Goal: Task Accomplishment & Management: Complete application form

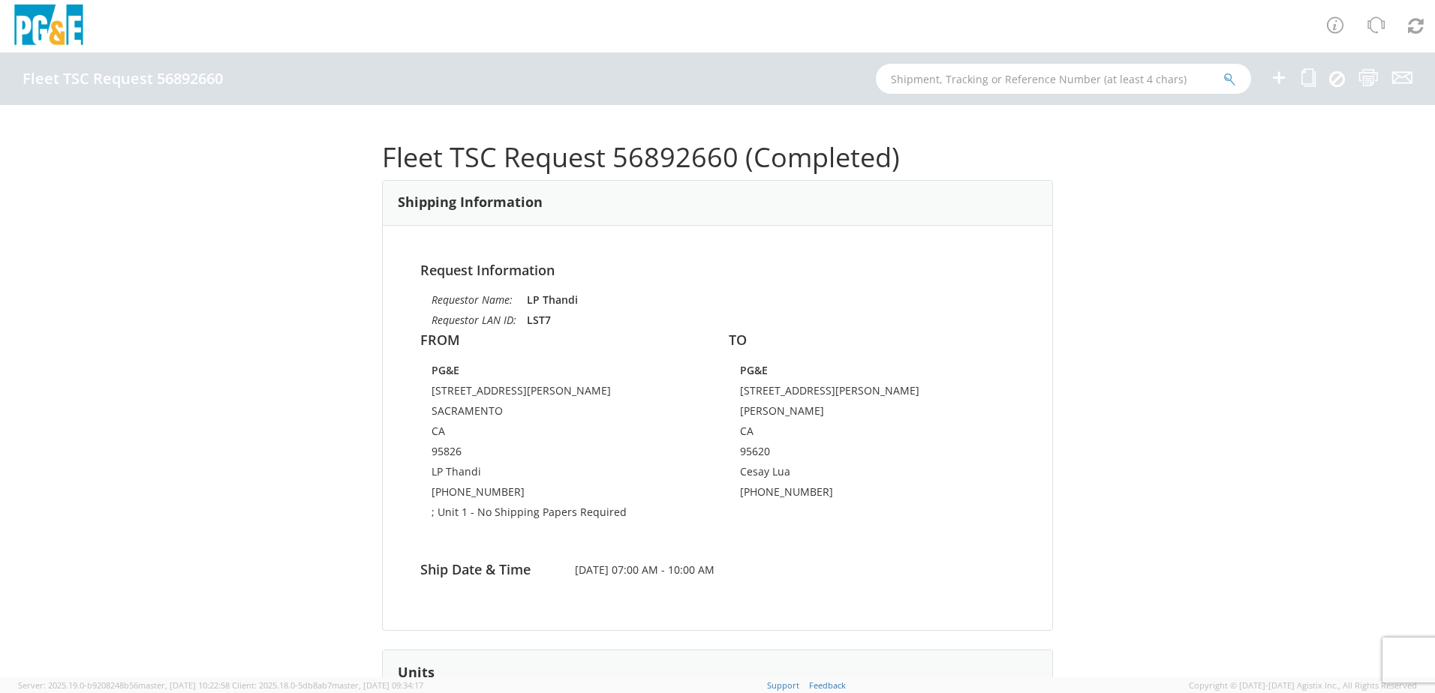
click at [1273, 80] on icon at bounding box center [1279, 77] width 18 height 19
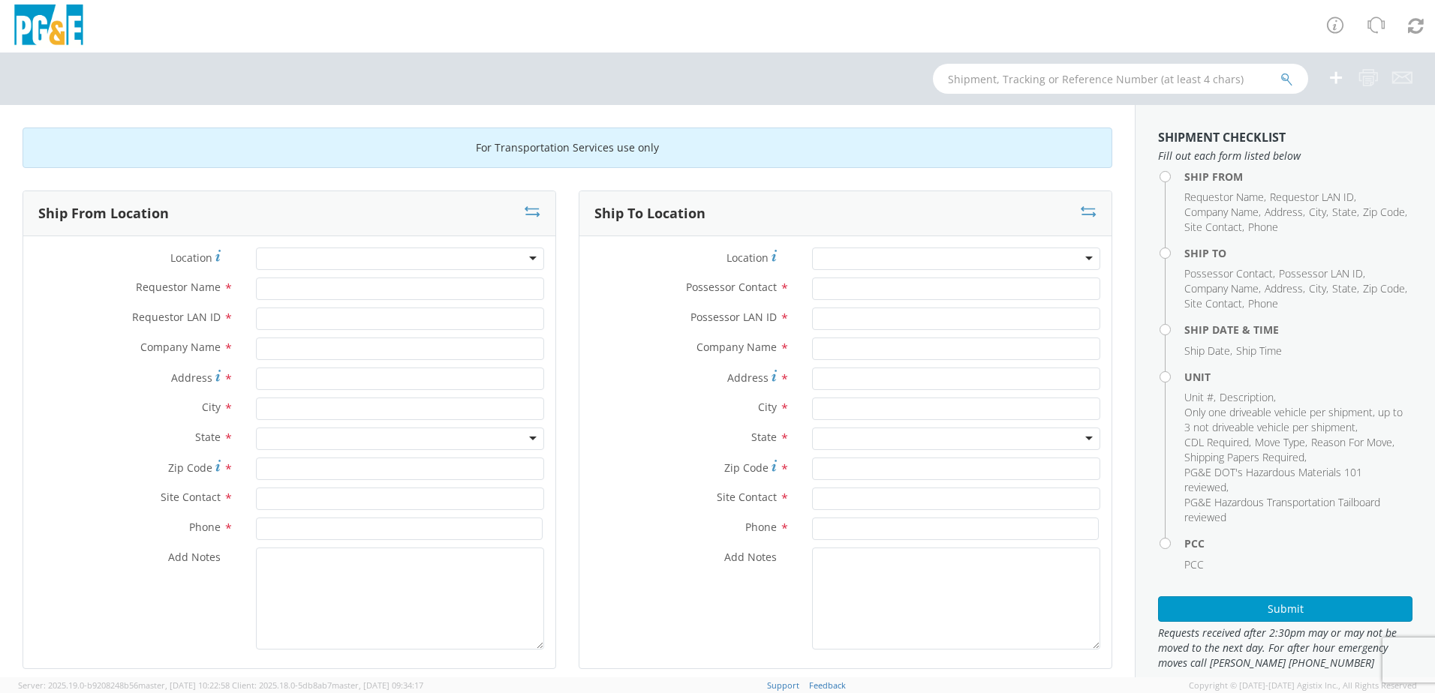
click at [335, 257] on div at bounding box center [400, 259] width 288 height 23
click at [374, 257] on div at bounding box center [400, 259] width 288 height 23
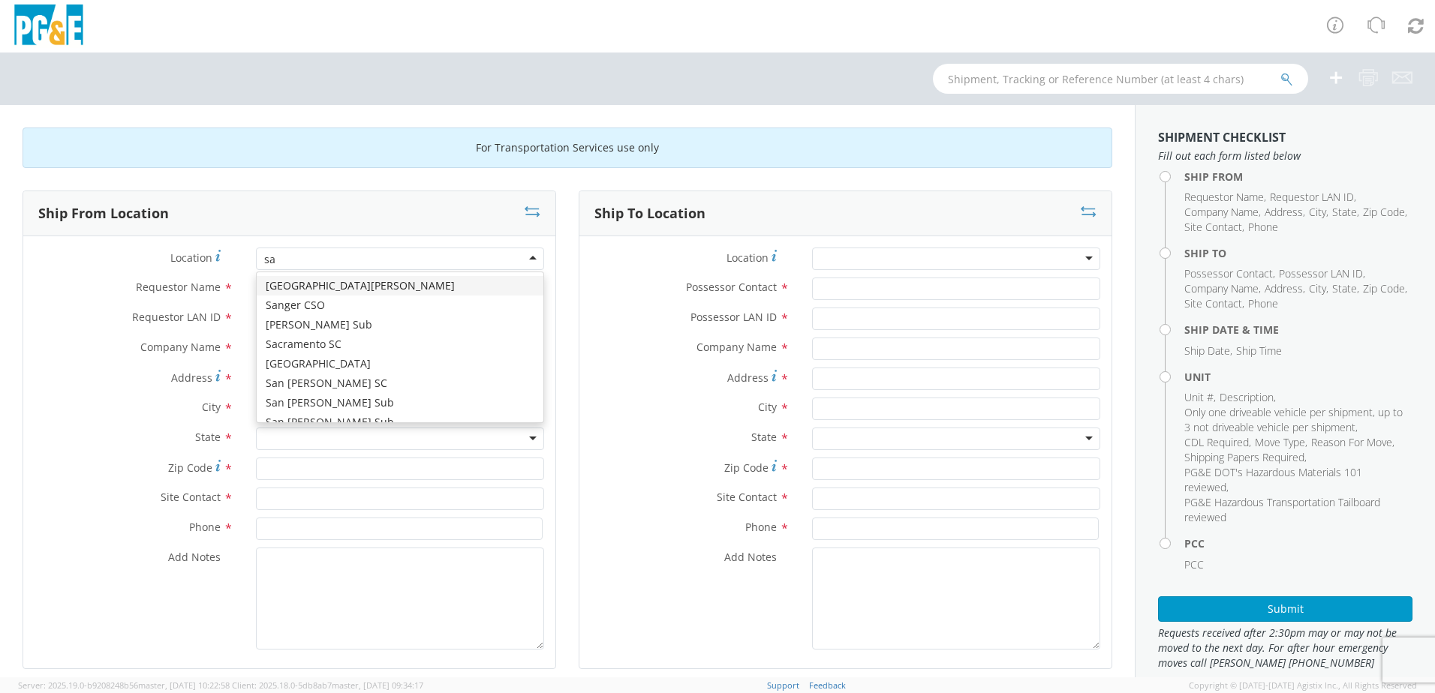
type input "sac"
type input "PG&E"
type input "[STREET_ADDRESS][PERSON_NAME]"
type input "SACRAMENTO"
type input "95826"
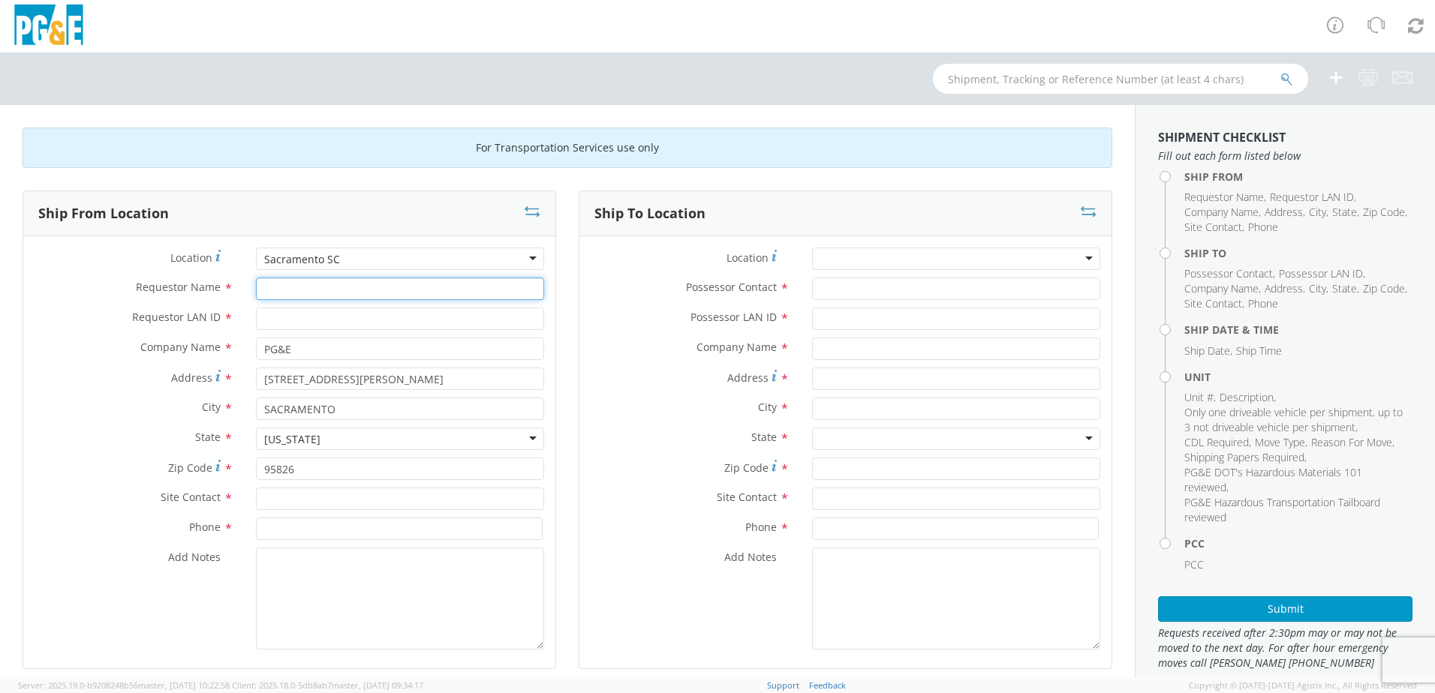
click at [337, 290] on input "Requestor Name *" at bounding box center [400, 289] width 288 height 23
type input "LP Thandi"
type input "LST7"
type input "LP Thandi"
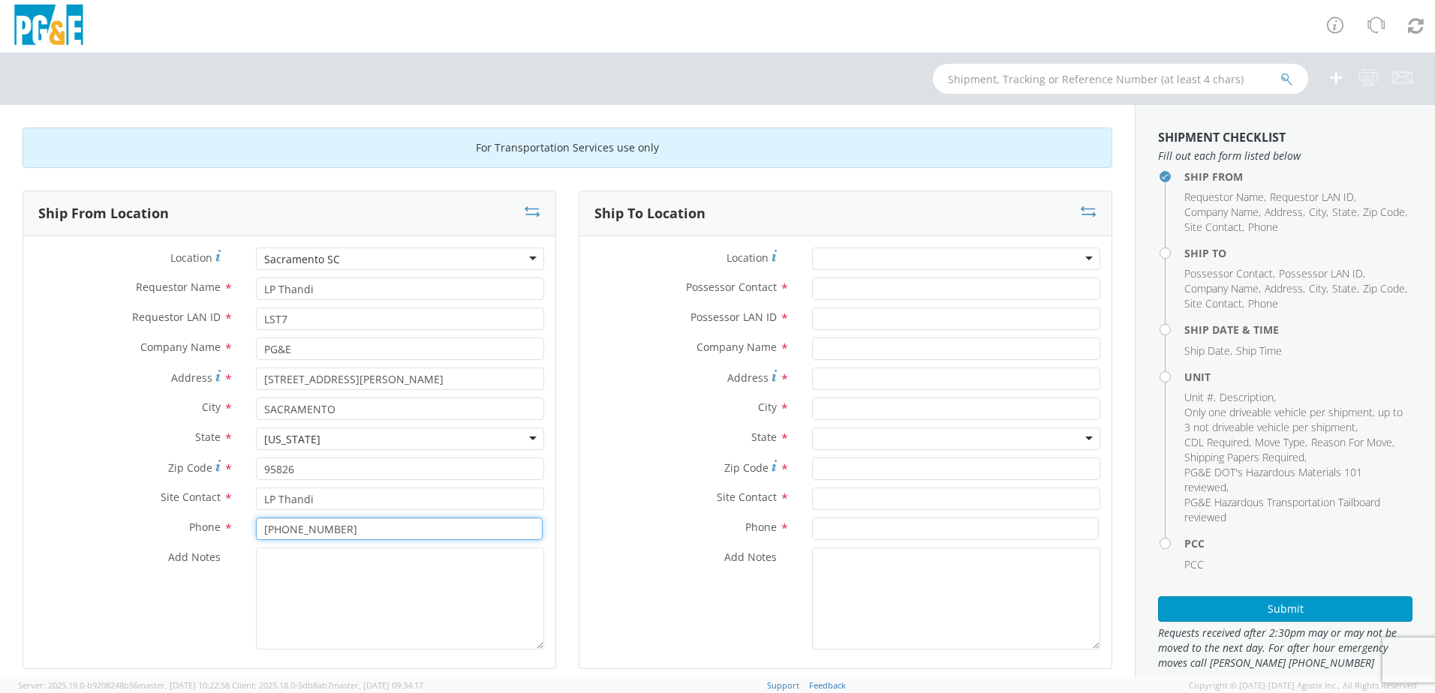
type input "[PHONE_NUMBER]"
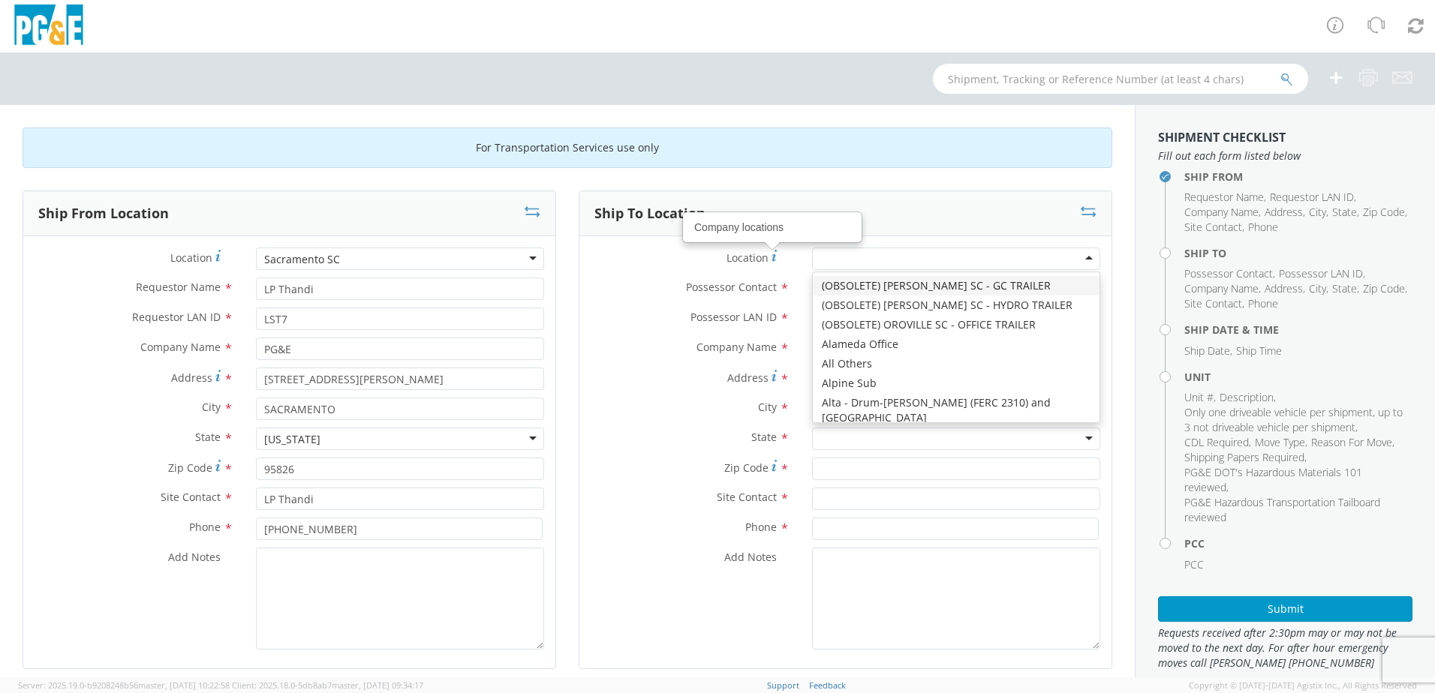
click at [870, 253] on div at bounding box center [956, 259] width 288 height 23
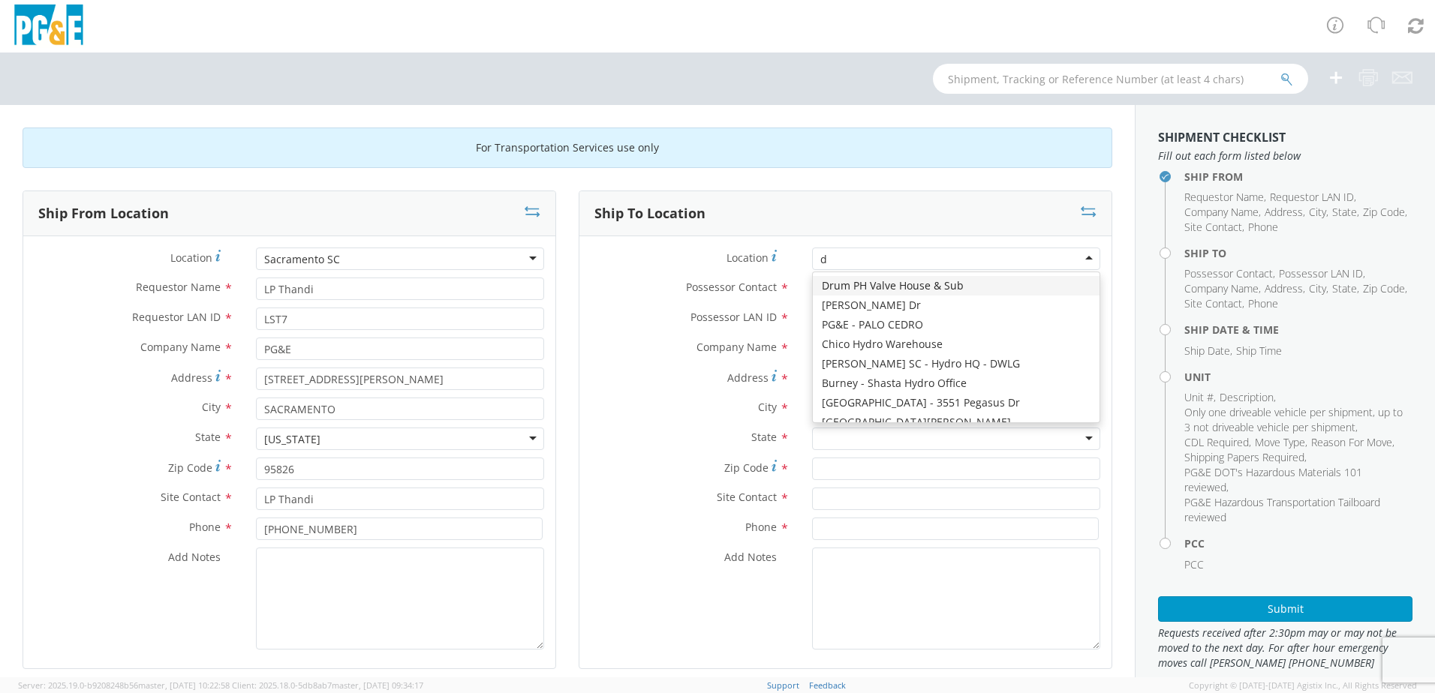
scroll to position [76, 0]
type input "[PERSON_NAME]"
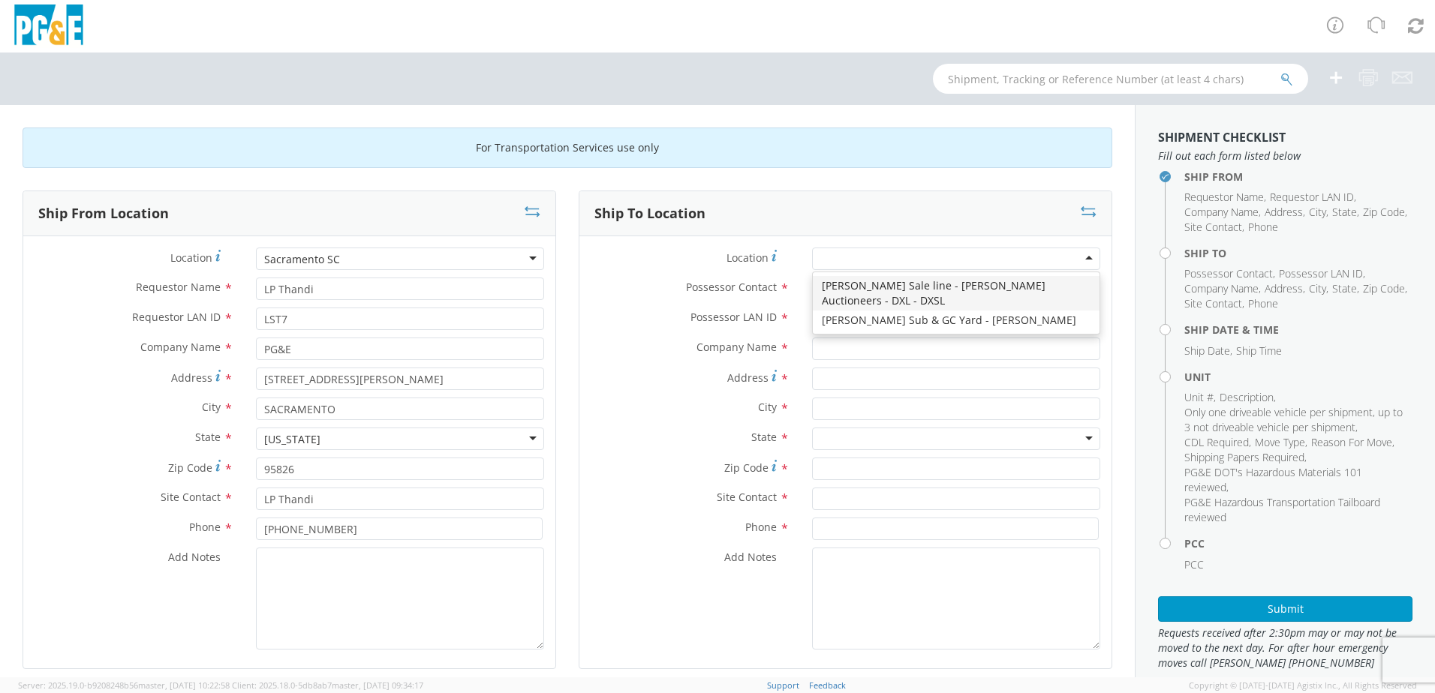
type input "PG&E"
type input "[STREET_ADDRESS][PERSON_NAME]"
type input "[PERSON_NAME]"
type input "95620"
type input "[PHONE_NUMBER]"
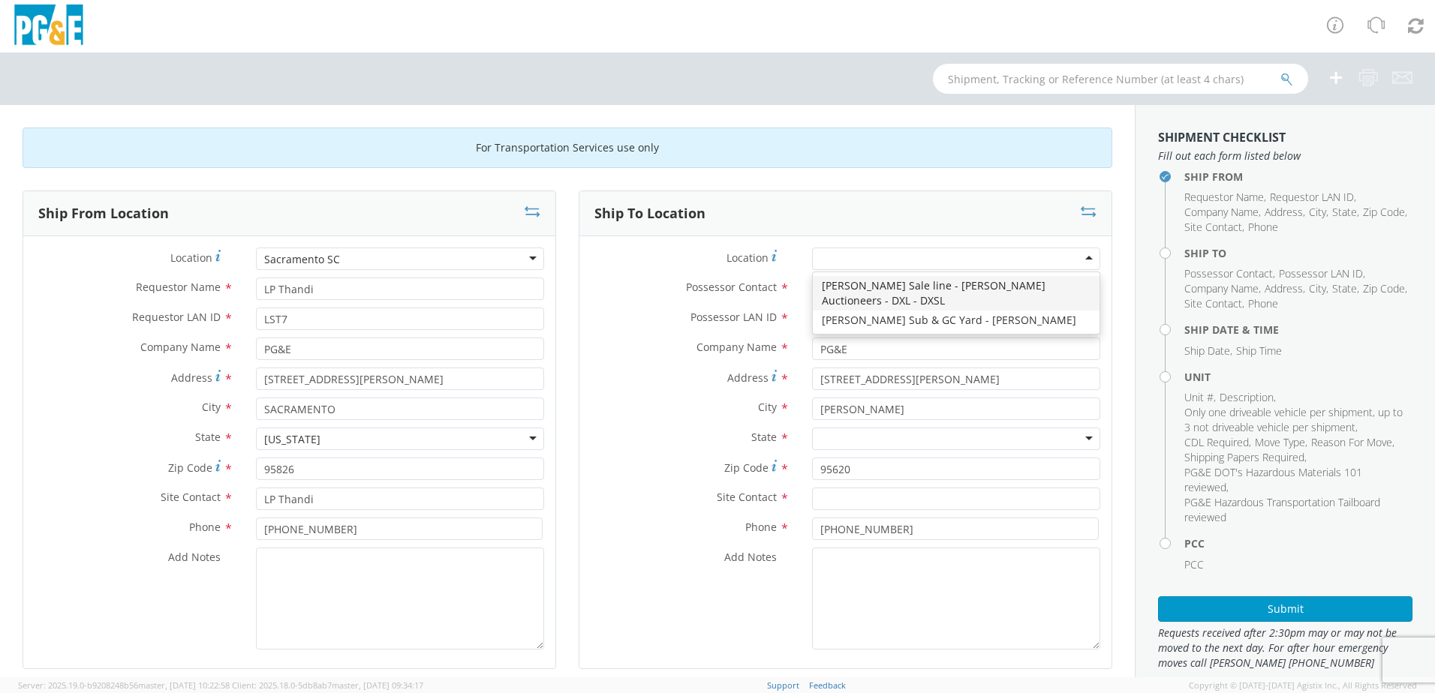
scroll to position [0, 0]
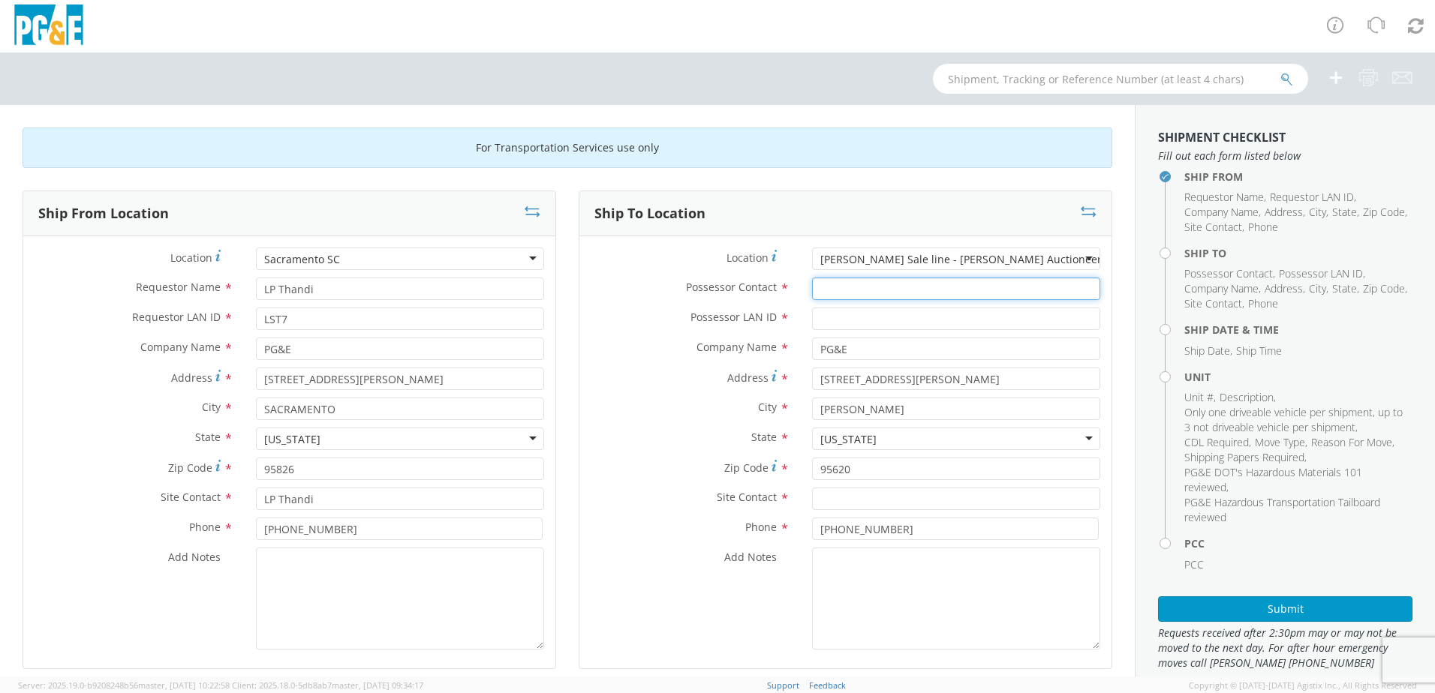
click at [872, 283] on input "Possessor Contact *" at bounding box center [956, 289] width 288 height 23
type input "LP Thandi"
type input "LST7"
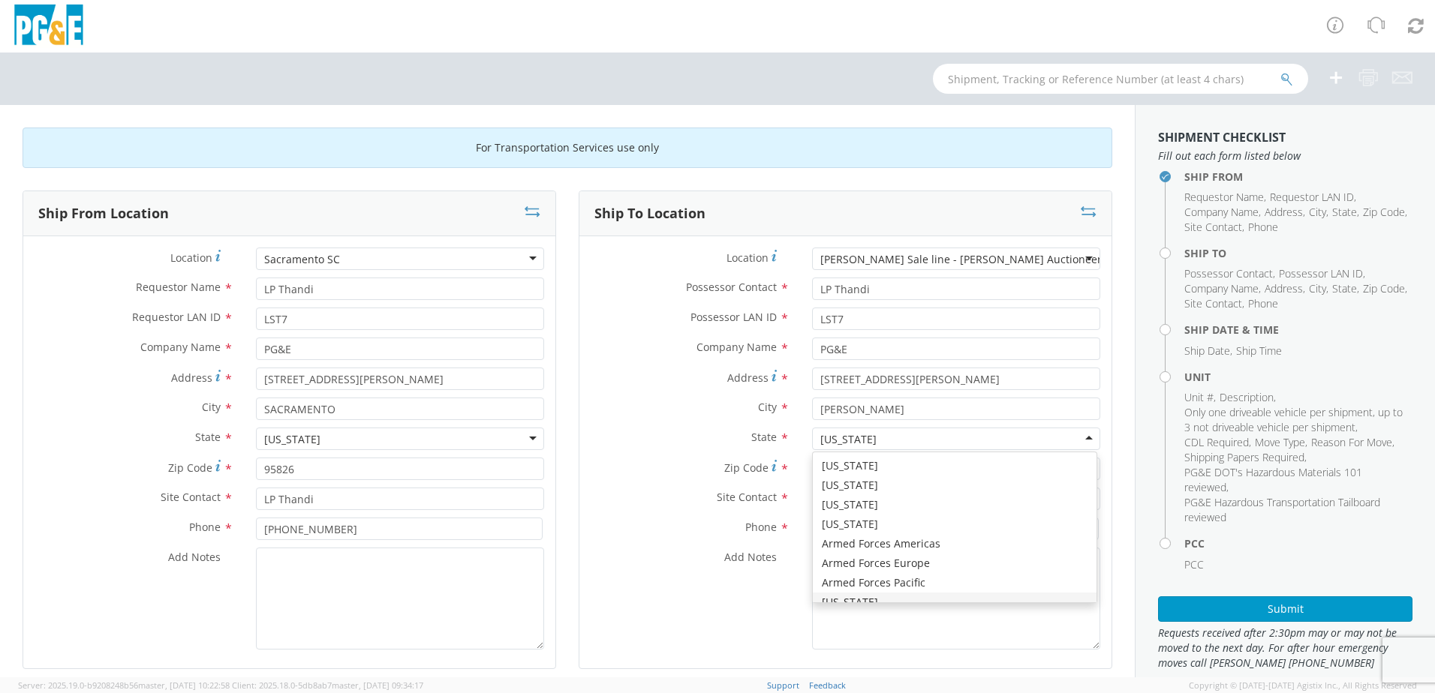
scroll to position [17, 0]
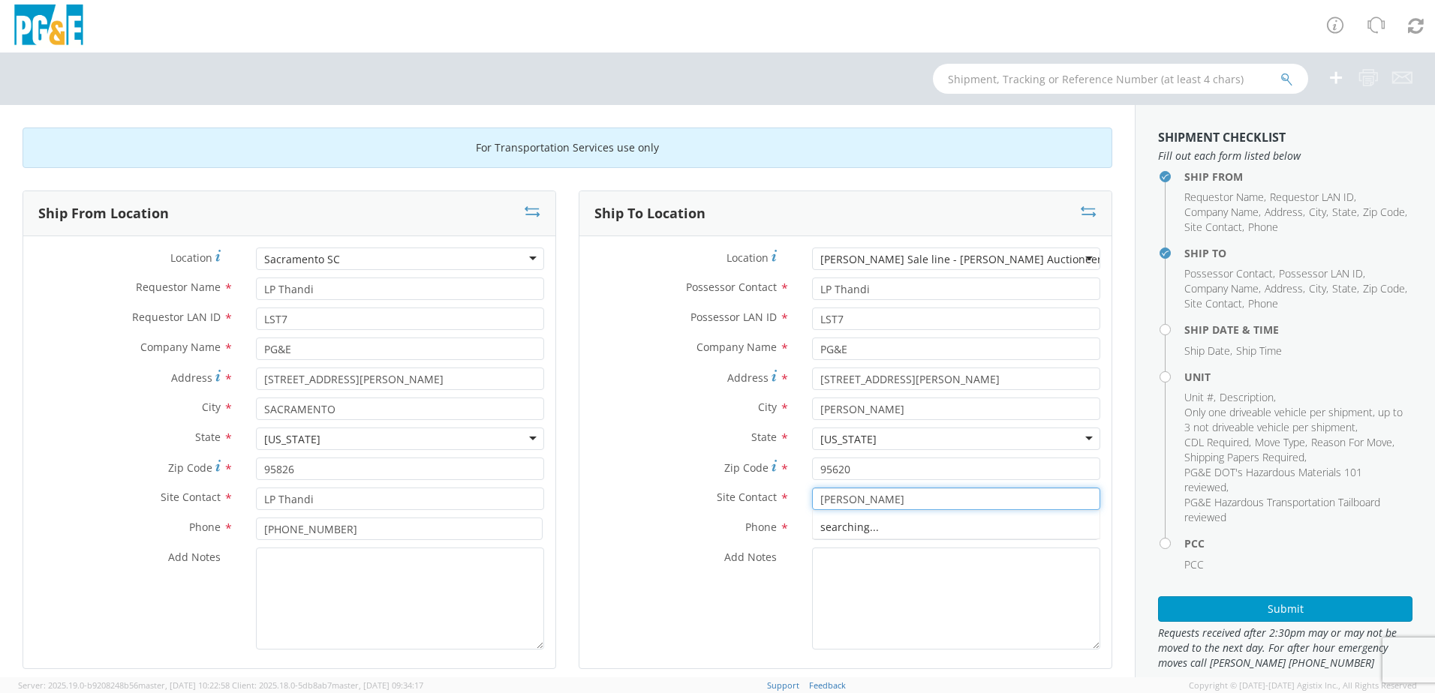
type input "[PERSON_NAME]"
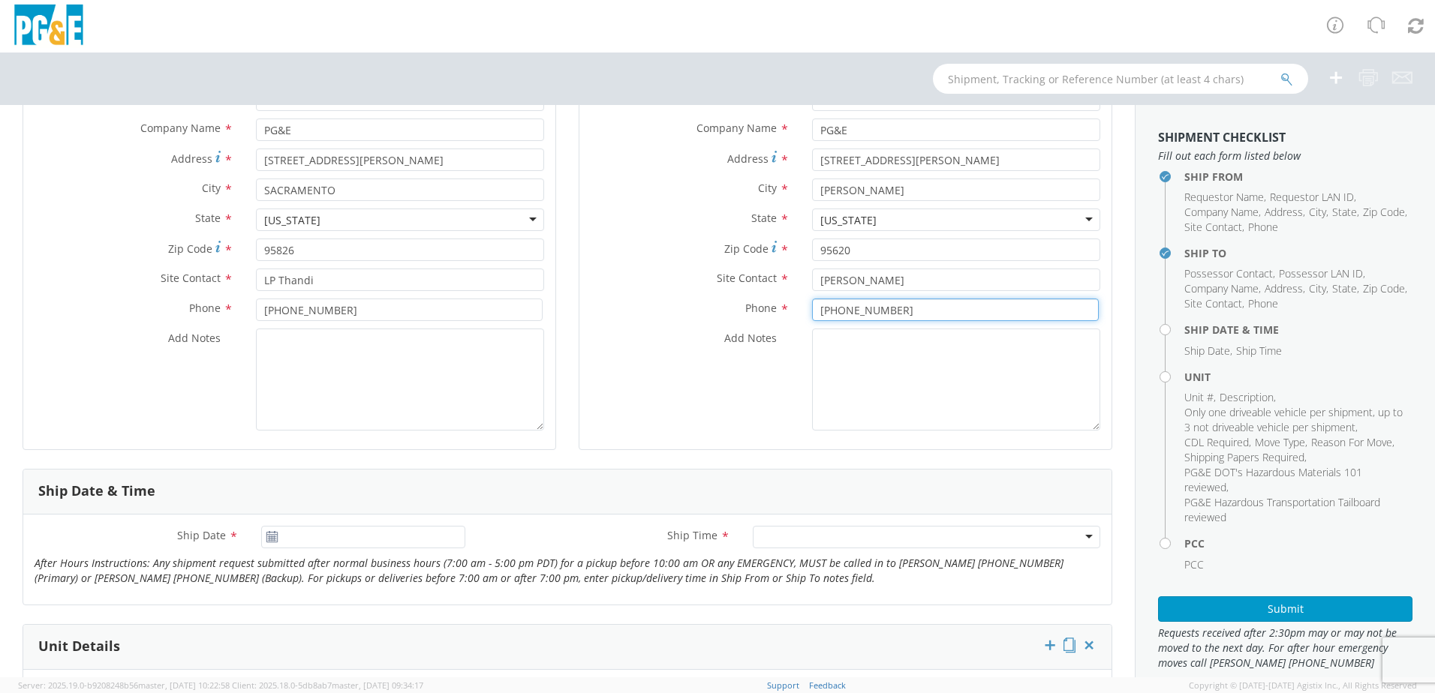
scroll to position [525, 0]
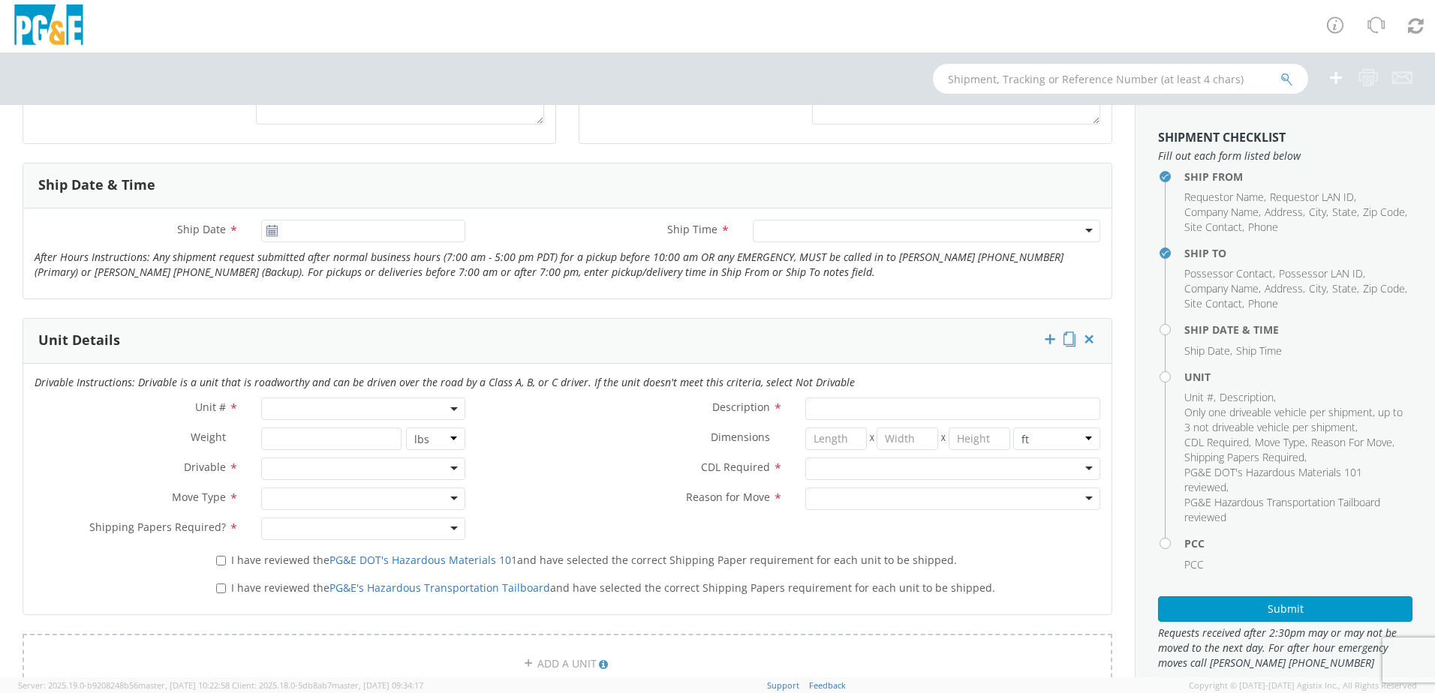
type input "[PHONE_NUMBER]"
click at [342, 239] on input "[DATE]" at bounding box center [363, 231] width 204 height 23
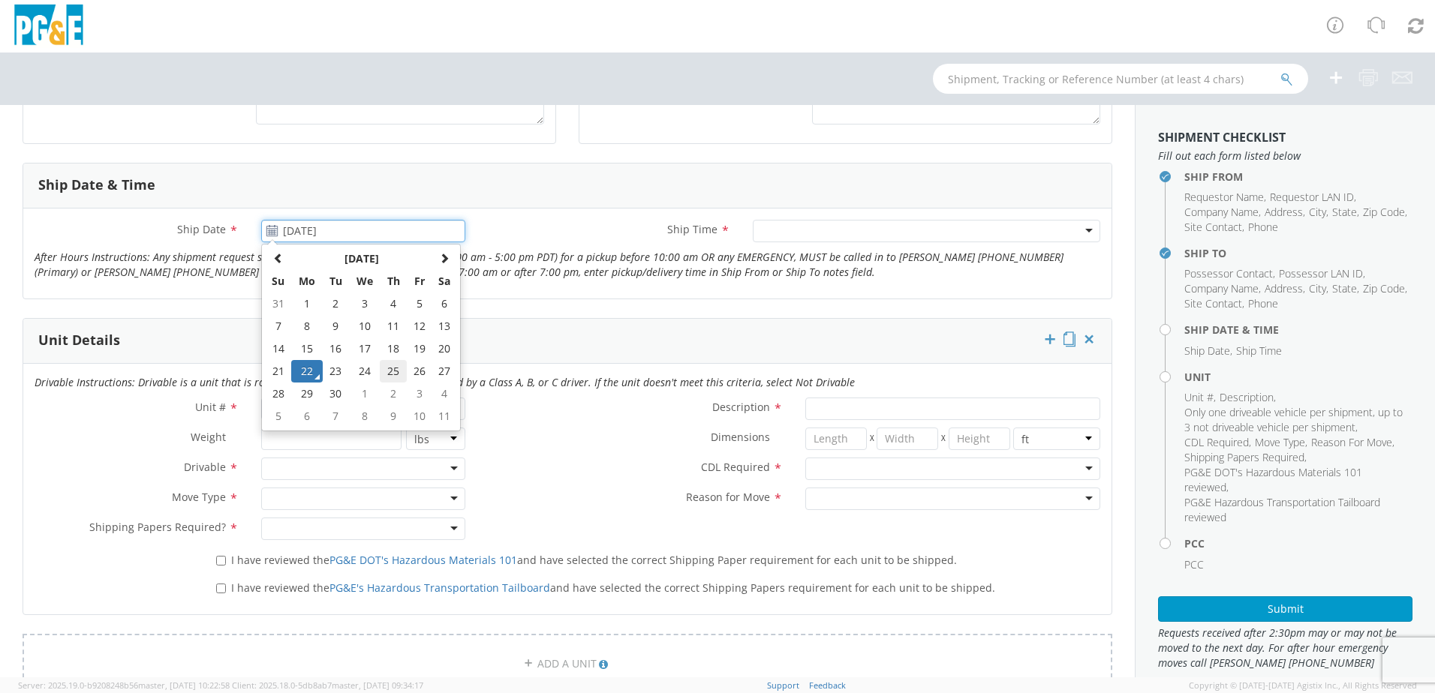
click at [385, 368] on td "25" at bounding box center [393, 371] width 26 height 23
type input "[DATE]"
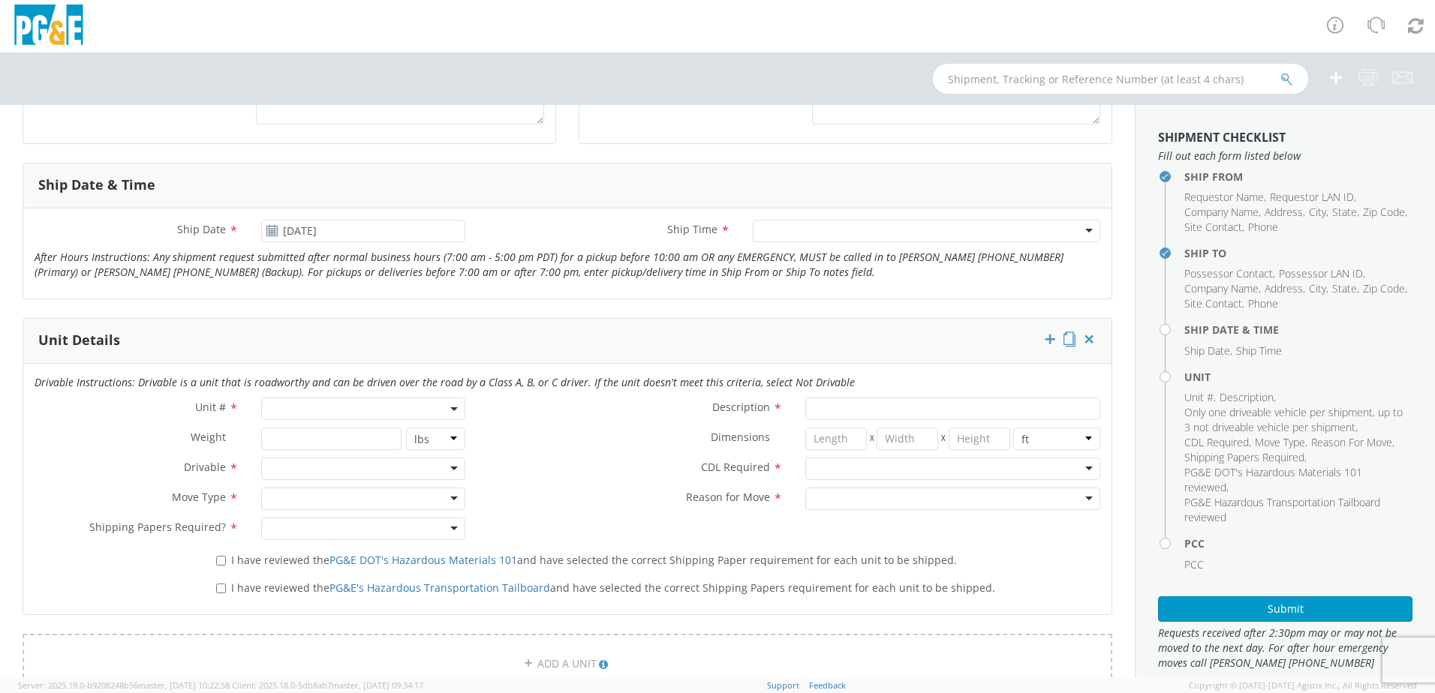
drag, startPoint x: 780, startPoint y: 225, endPoint x: 795, endPoint y: 239, distance: 19.6
click at [781, 225] on div at bounding box center [926, 231] width 347 height 23
click at [334, 411] on span at bounding box center [363, 409] width 204 height 23
click at [304, 440] on input "search" at bounding box center [362, 434] width 194 height 23
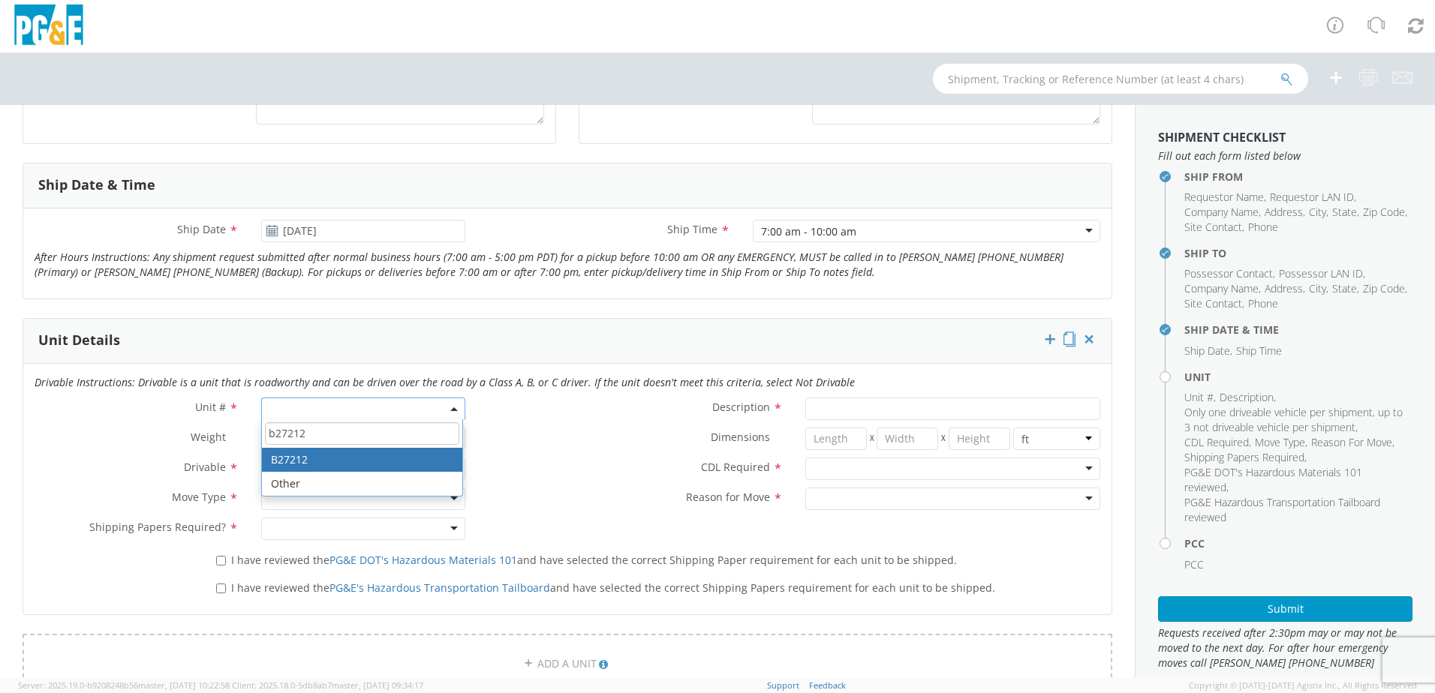
type input "b27212"
type input "PICKUP; 1/2T 4x4"
type input "7300"
select select "B27212"
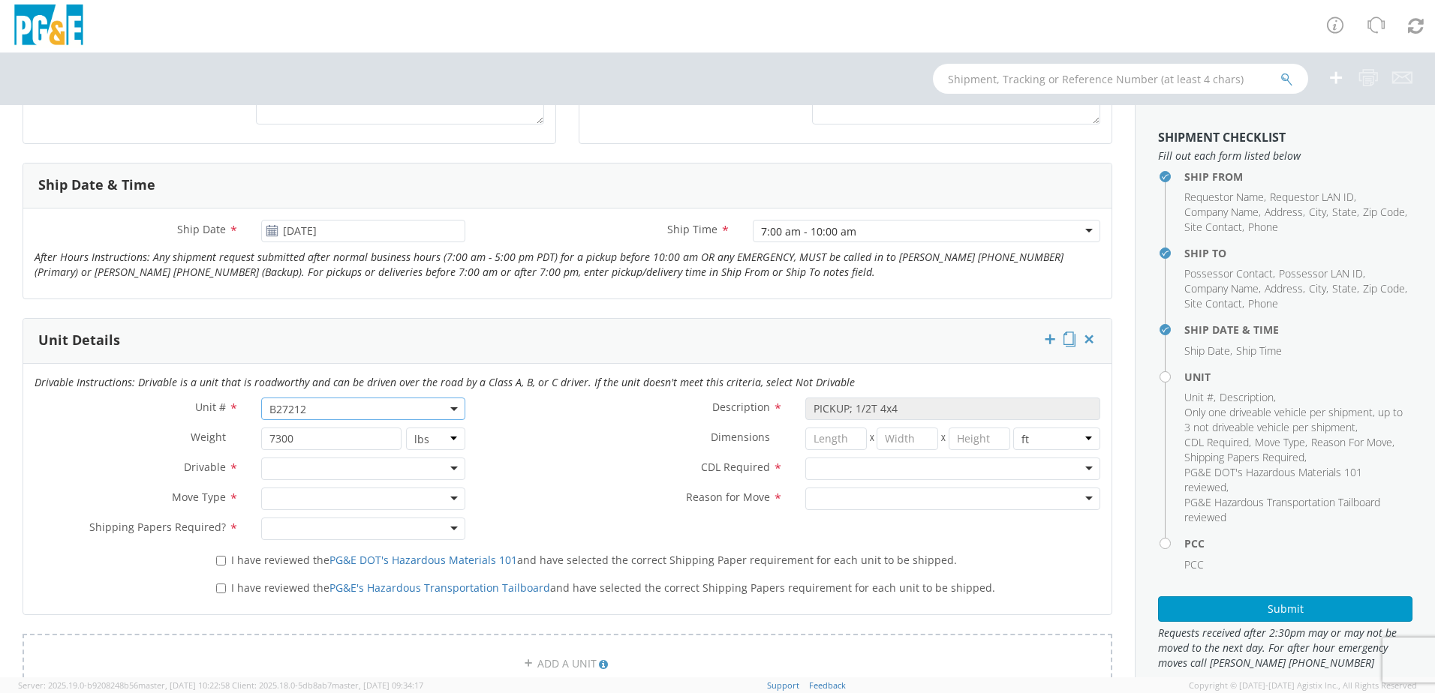
click at [286, 464] on div at bounding box center [363, 469] width 204 height 23
click at [287, 498] on div at bounding box center [363, 499] width 204 height 23
drag, startPoint x: 282, startPoint y: 532, endPoint x: 283, endPoint y: 546, distance: 13.5
click at [282, 534] on div at bounding box center [363, 529] width 204 height 23
click at [218, 564] on input "I have reviewed the PG&E DOT's Hazardous Materials 101 and have selected the co…" at bounding box center [221, 561] width 10 height 10
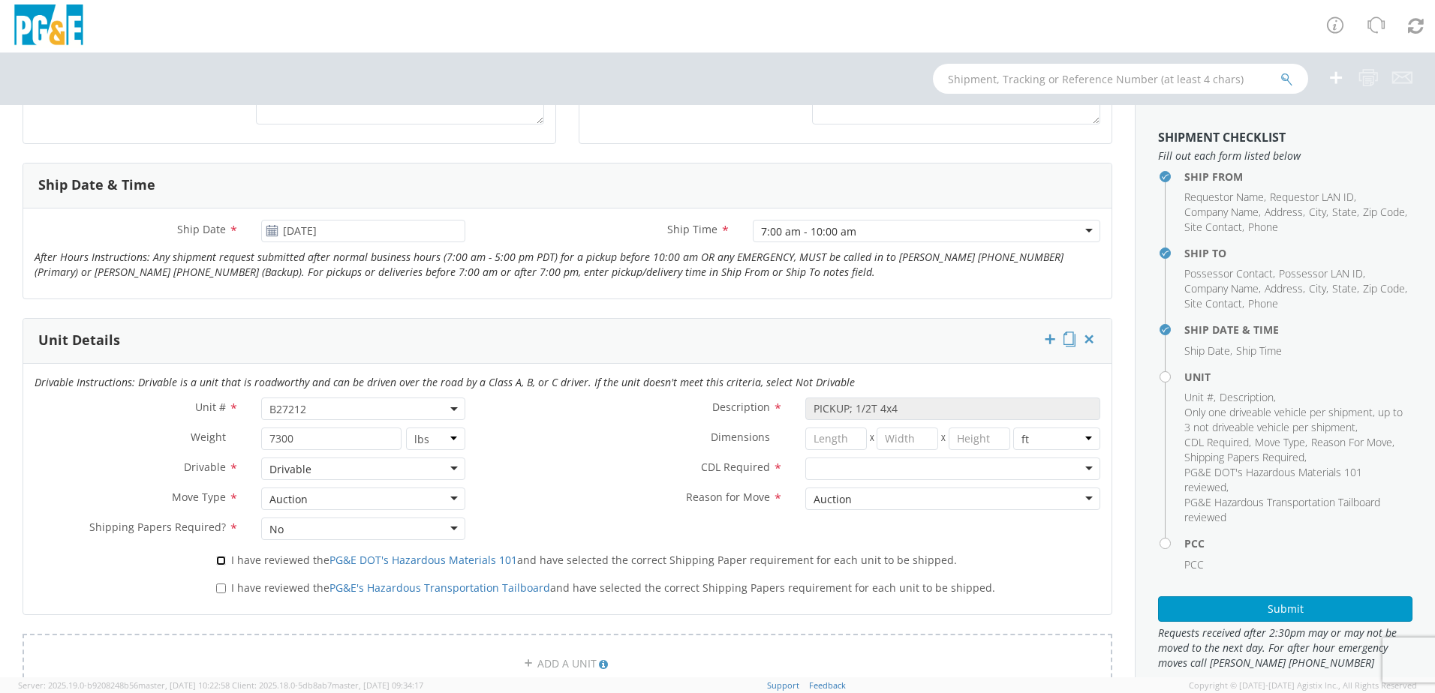
checkbox input "true"
click at [220, 589] on input "I have reviewed the PG&E's Hazardous Transportation Tailboard and have selected…" at bounding box center [221, 589] width 10 height 10
checkbox input "true"
click at [917, 471] on div at bounding box center [952, 469] width 295 height 23
click at [633, 488] on label "Reason for Move *" at bounding box center [635, 498] width 317 height 20
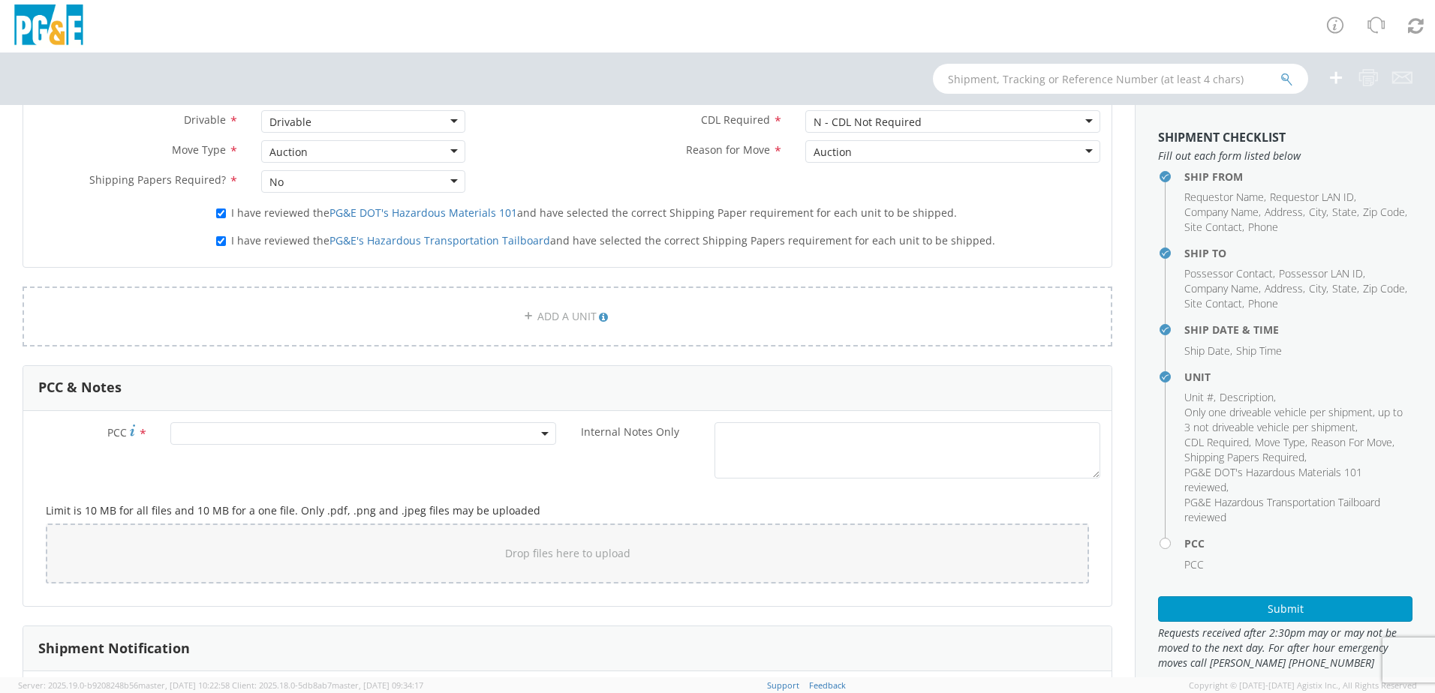
scroll to position [901, 0]
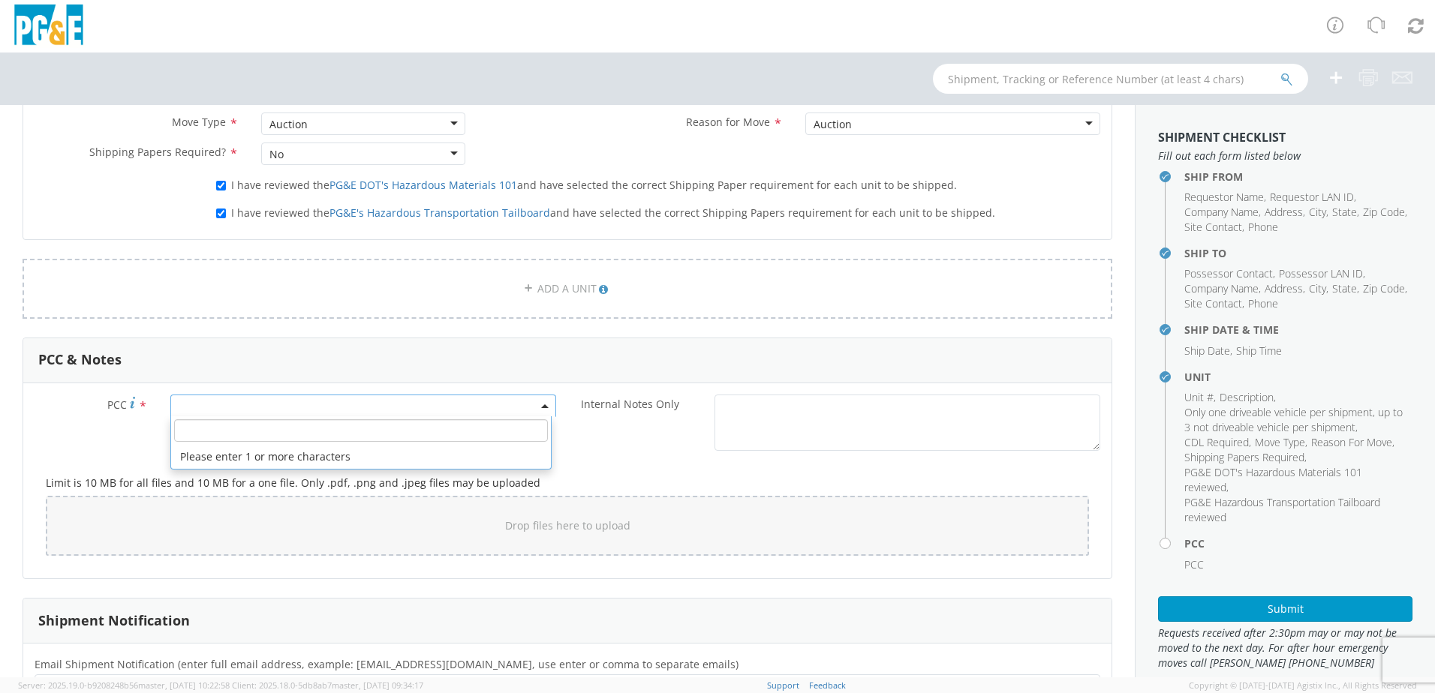
click at [348, 399] on span at bounding box center [363, 406] width 386 height 23
click at [336, 435] on input "number" at bounding box center [361, 431] width 374 height 23
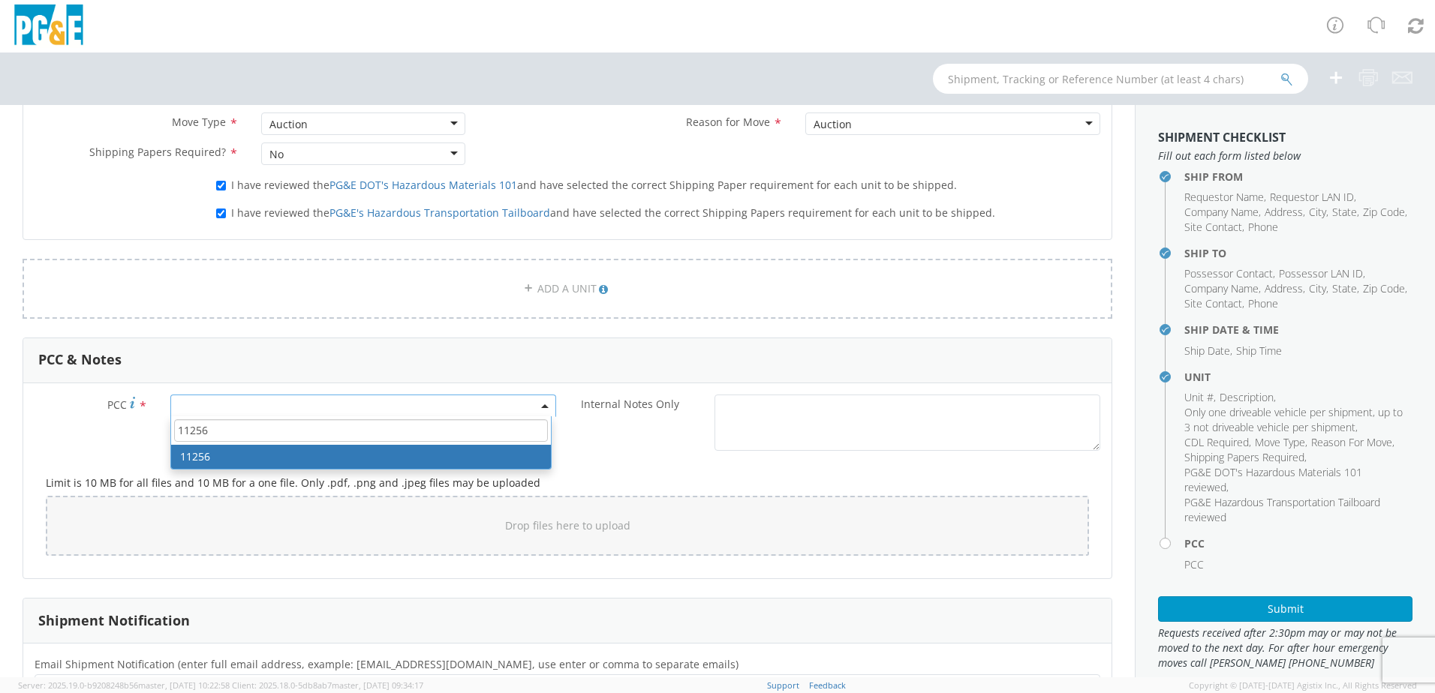
type input "11256"
select select "11256"
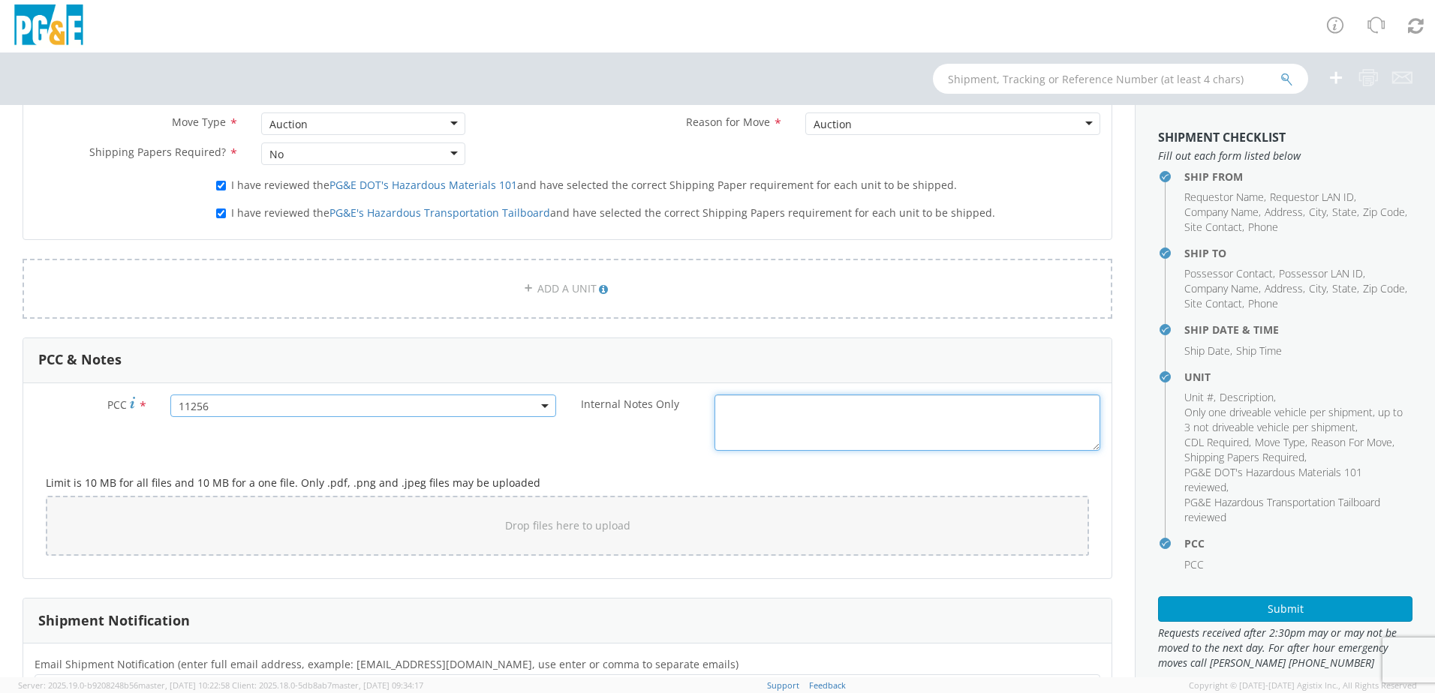
click at [578, 447] on div "Internal Notes Only *" at bounding box center [839, 423] width 544 height 56
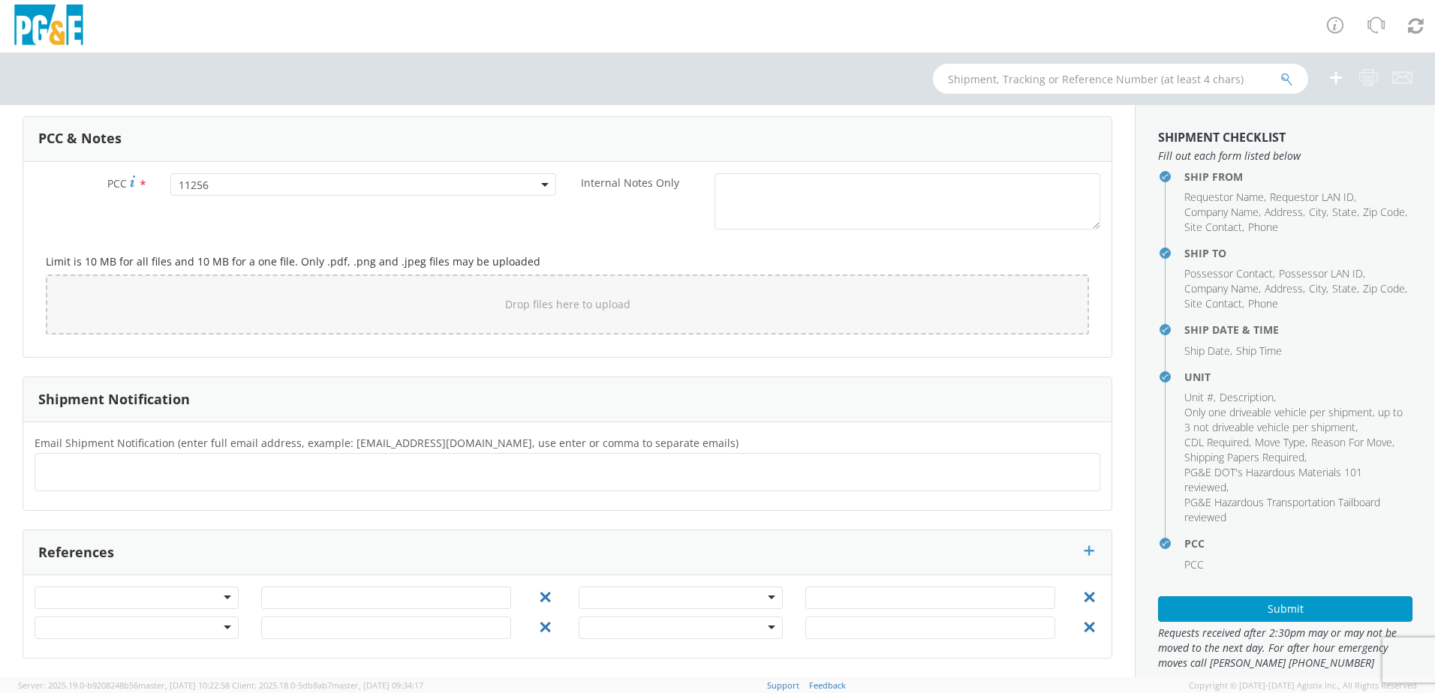
click at [213, 488] on div at bounding box center [568, 472] width 1066 height 38
type input "[EMAIL_ADDRESS][DOMAIN_NAME]"
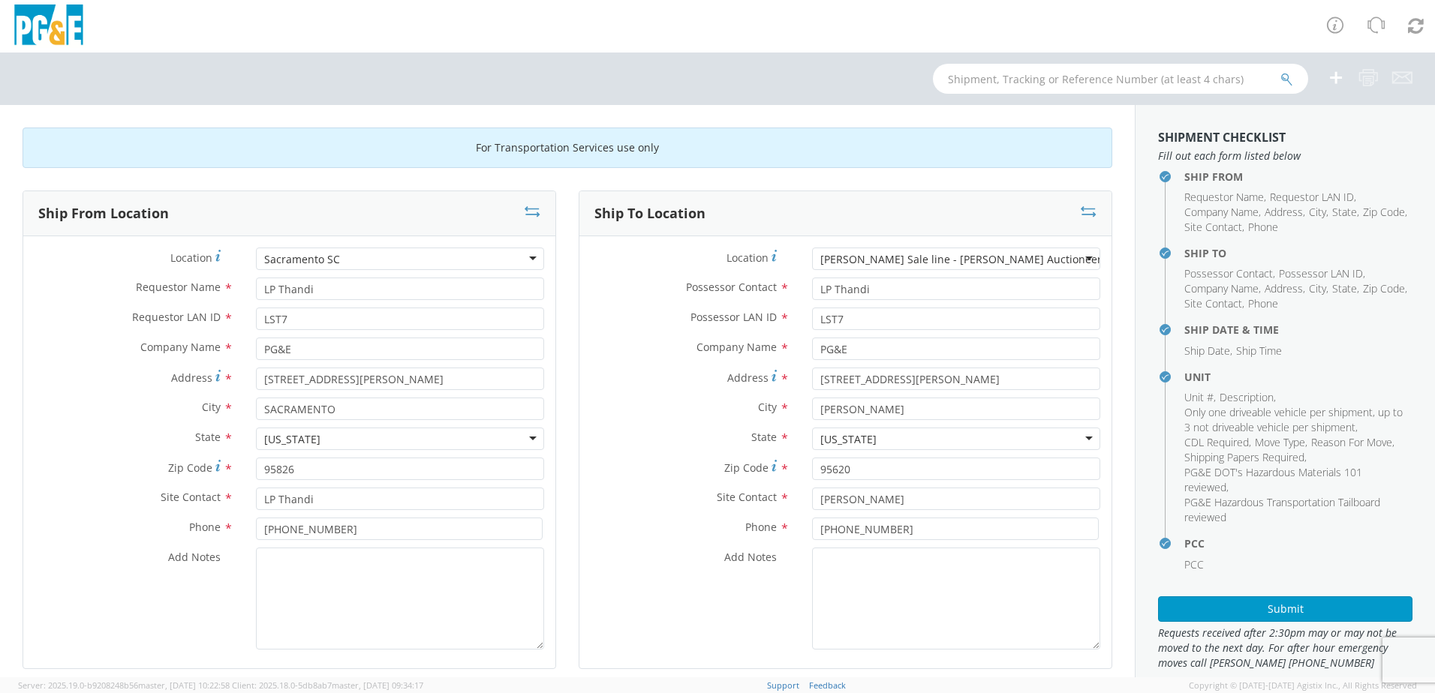
scroll to position [1123, 0]
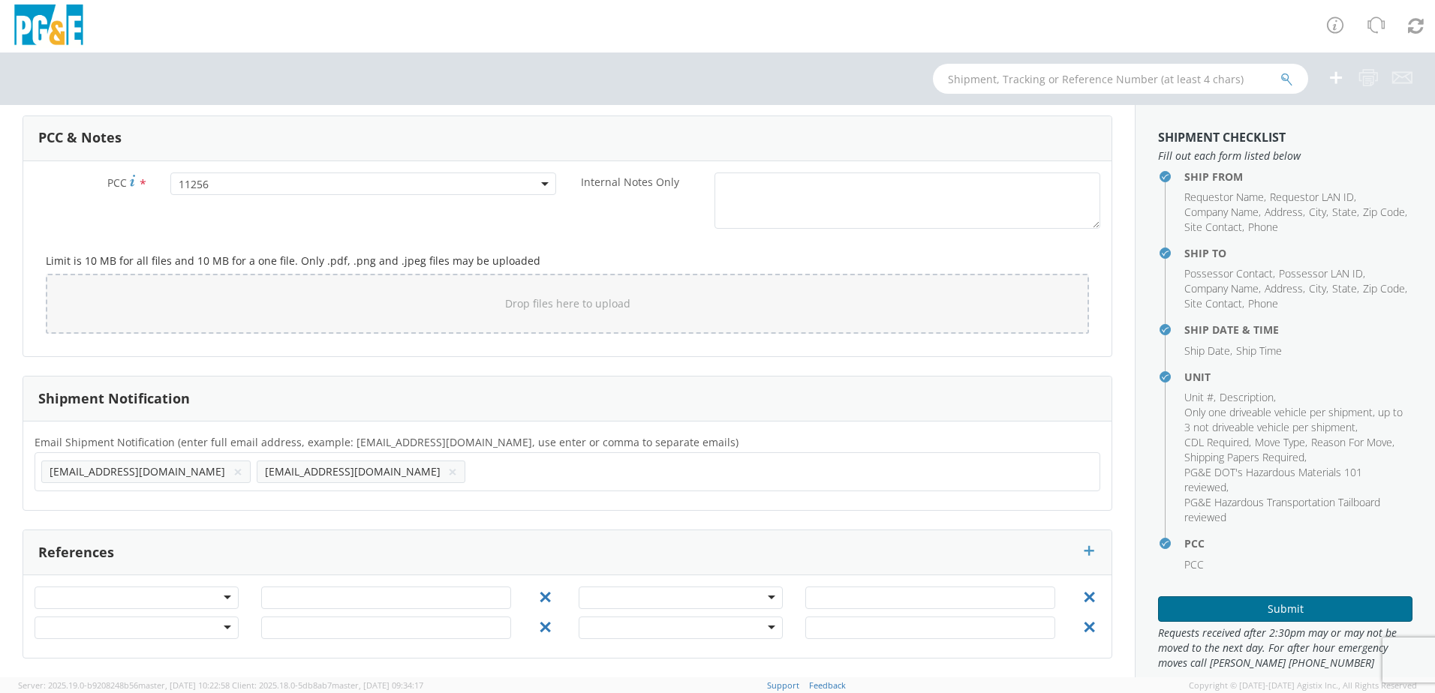
click at [1298, 603] on button "Submit" at bounding box center [1285, 610] width 254 height 26
